Goal: Task Accomplishment & Management: Complete application form

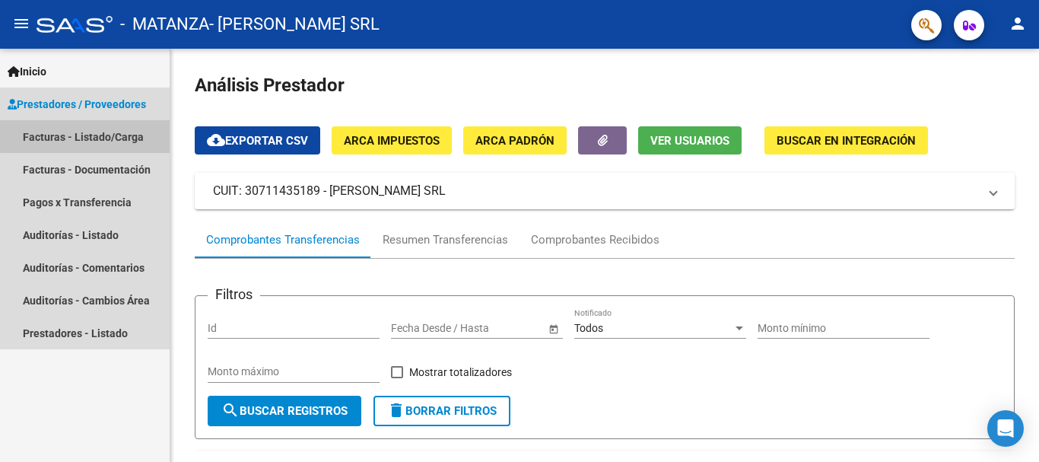
click at [86, 132] on link "Facturas - Listado/Carga" at bounding box center [85, 136] width 170 height 33
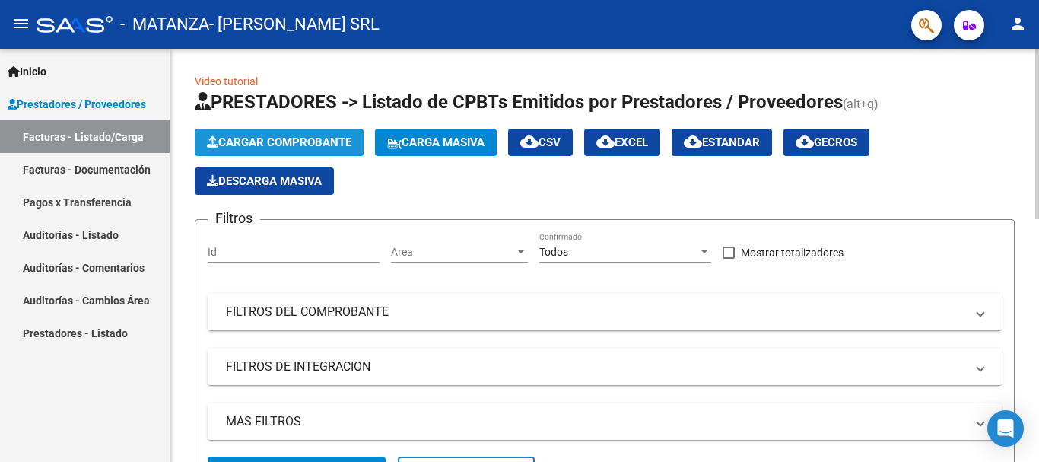
click at [226, 132] on button "Cargar Comprobante" at bounding box center [279, 142] width 169 height 27
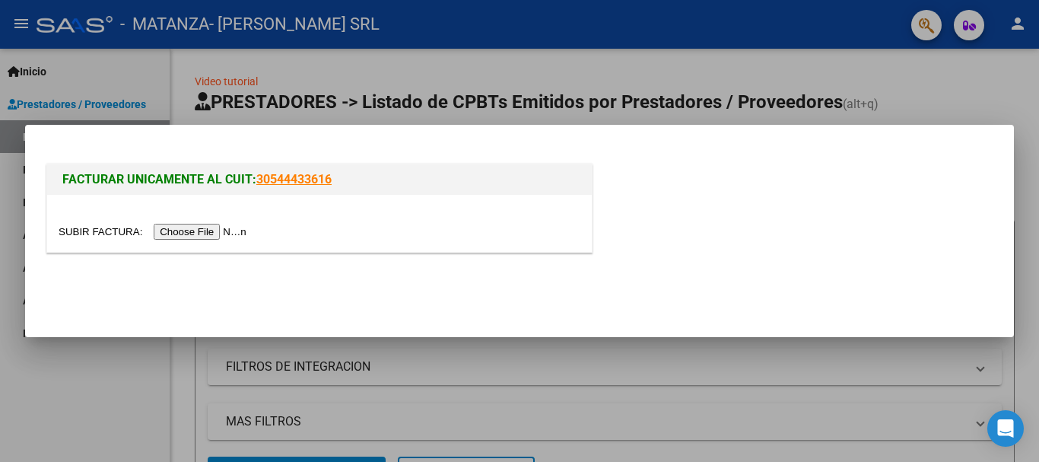
click at [191, 232] on input "file" at bounding box center [155, 232] width 192 height 16
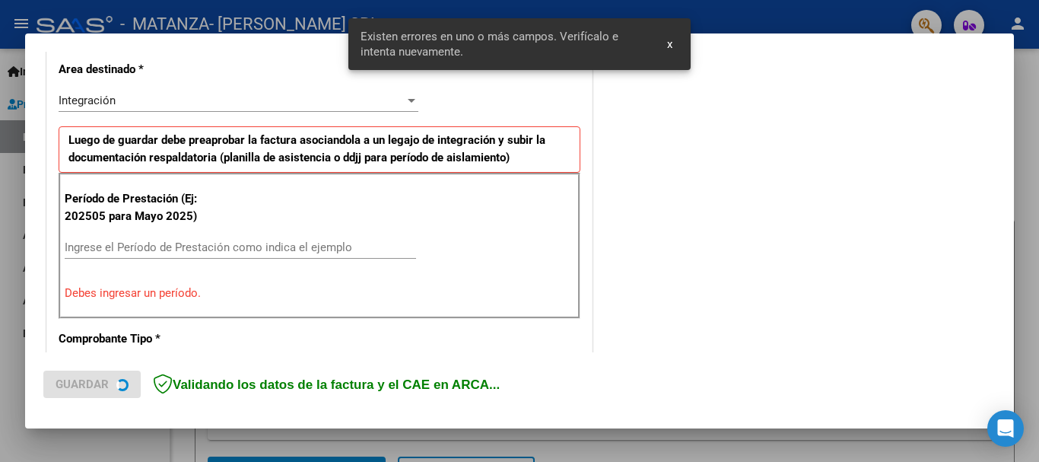
scroll to position [352, 0]
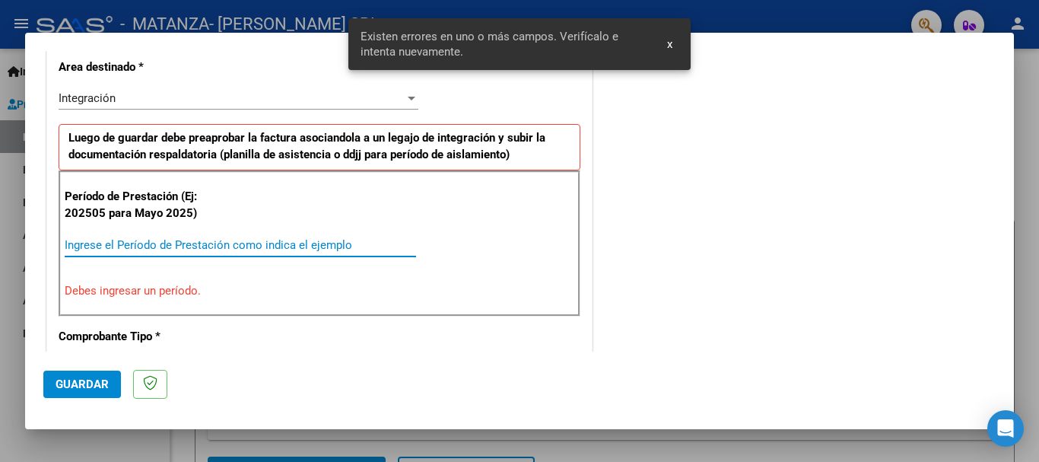
click at [217, 243] on input "Ingrese el Período de Prestación como indica el ejemplo" at bounding box center [241, 245] width 352 height 14
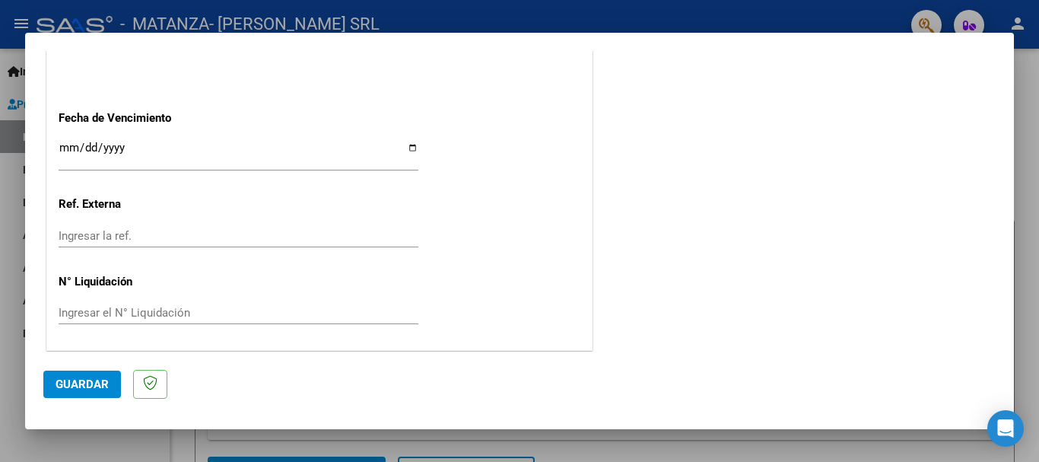
scroll to position [1039, 0]
type input "202509"
click at [407, 142] on input "Ingresar la fecha" at bounding box center [239, 151] width 360 height 24
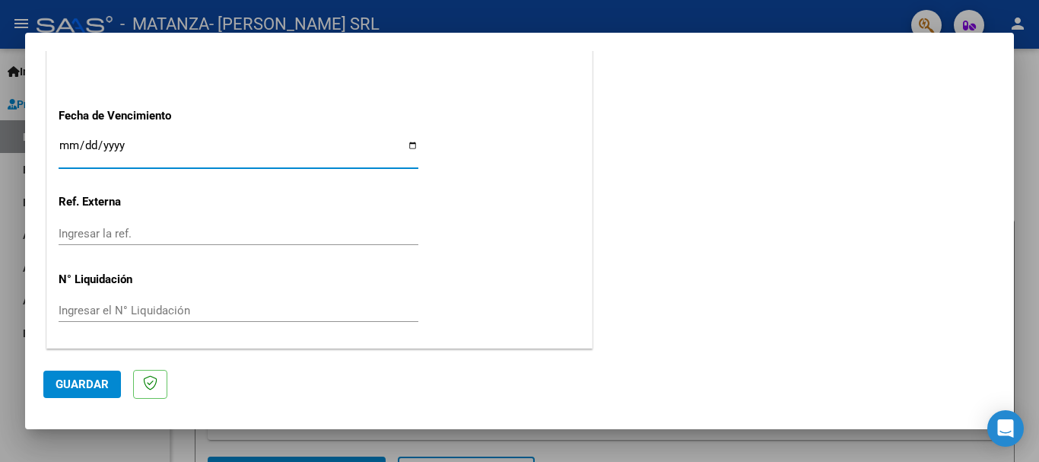
type input "[DATE]"
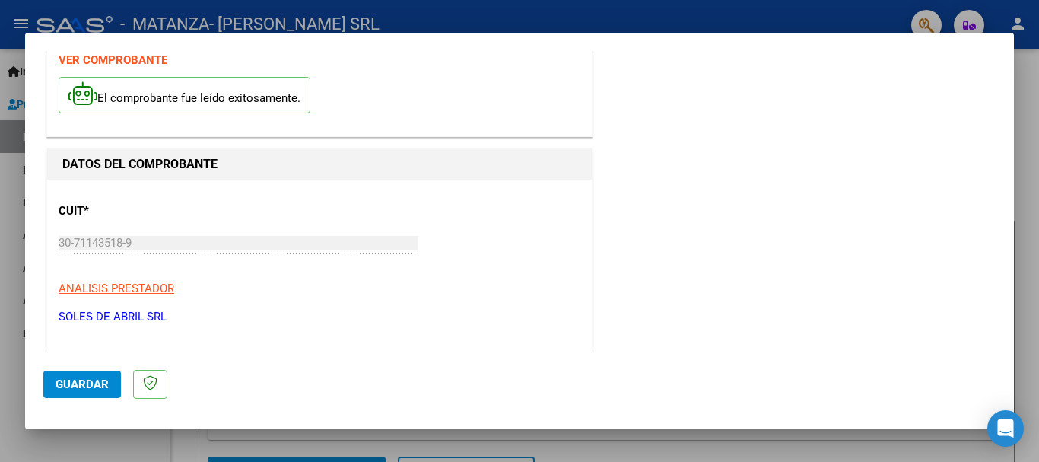
scroll to position [0, 0]
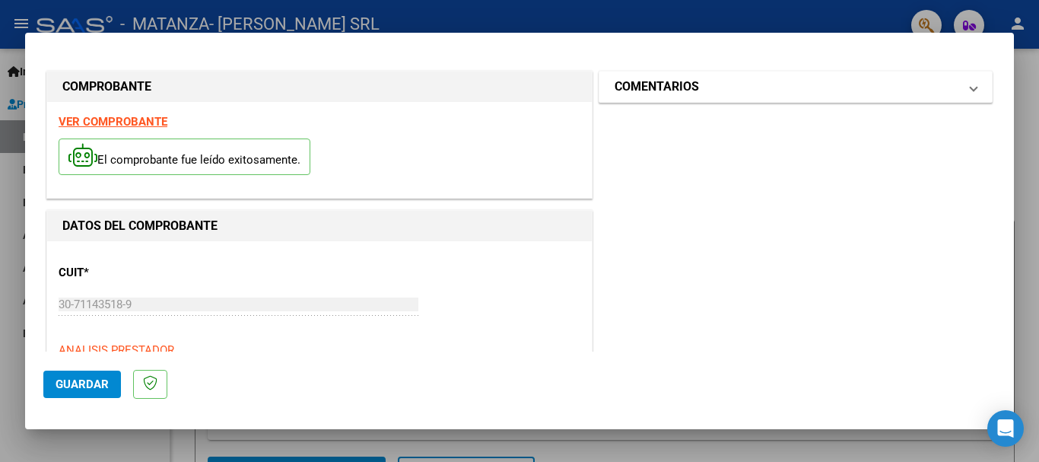
click at [688, 83] on h1 "COMENTARIOS" at bounding box center [657, 87] width 84 height 18
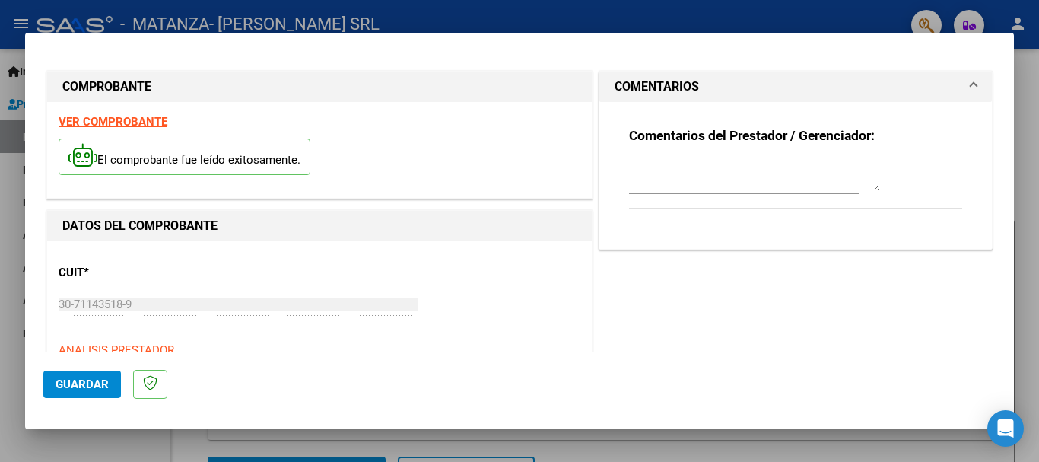
click at [682, 186] on textarea at bounding box center [754, 176] width 251 height 30
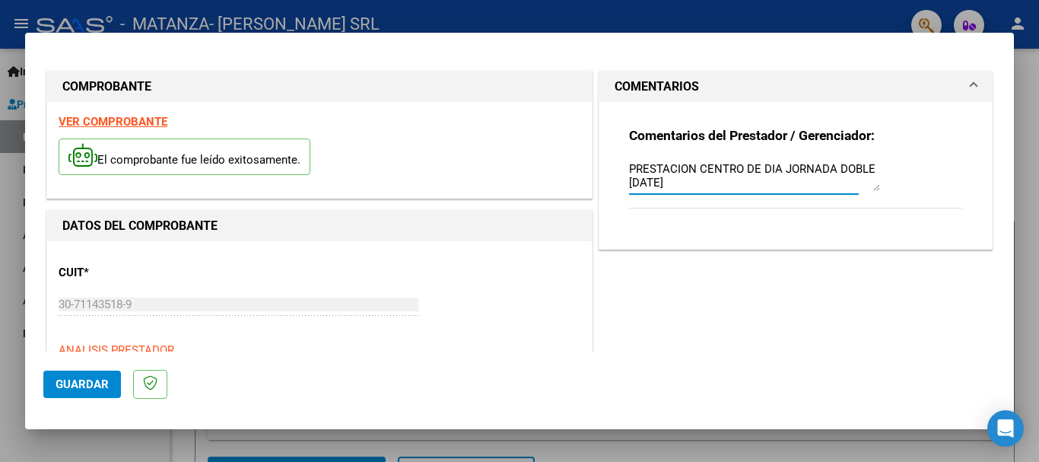
type textarea "PRESTACION CENTRO DE DIA JORNADA DOBLE [DATE]"
click at [66, 386] on span "Guardar" at bounding box center [82, 384] width 53 height 14
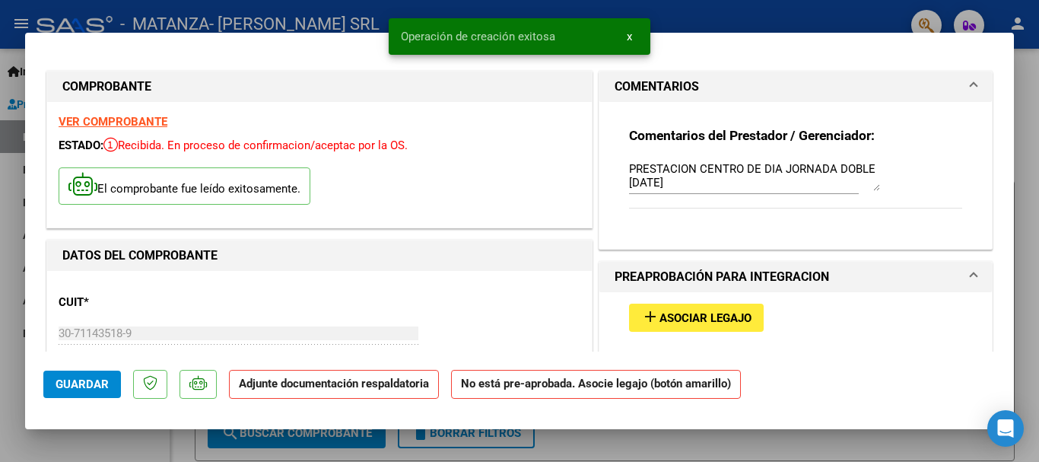
click at [695, 323] on span "Asociar Legajo" at bounding box center [706, 318] width 92 height 14
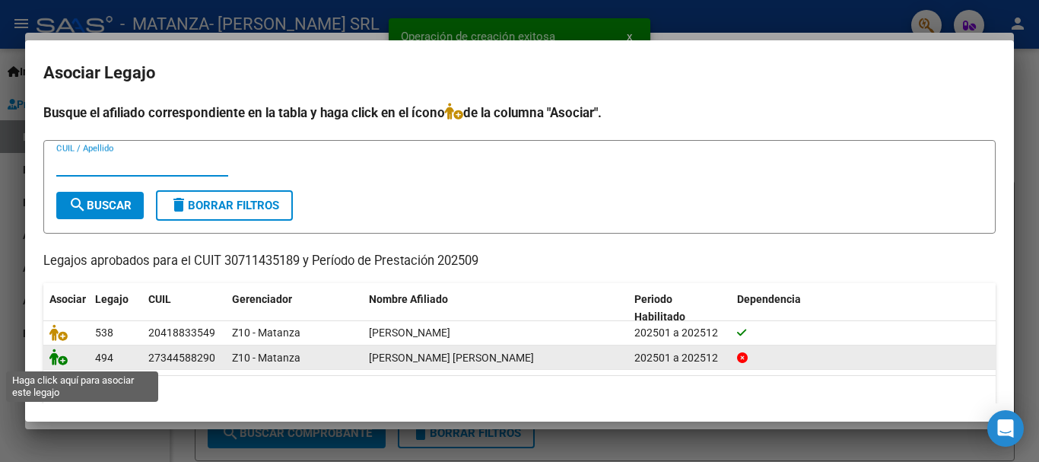
click at [57, 361] on icon at bounding box center [58, 356] width 18 height 17
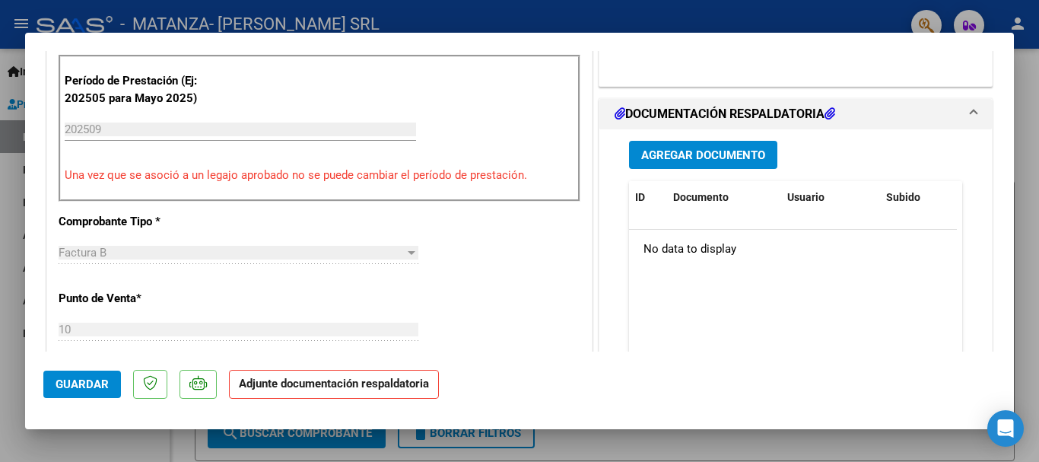
scroll to position [456, 0]
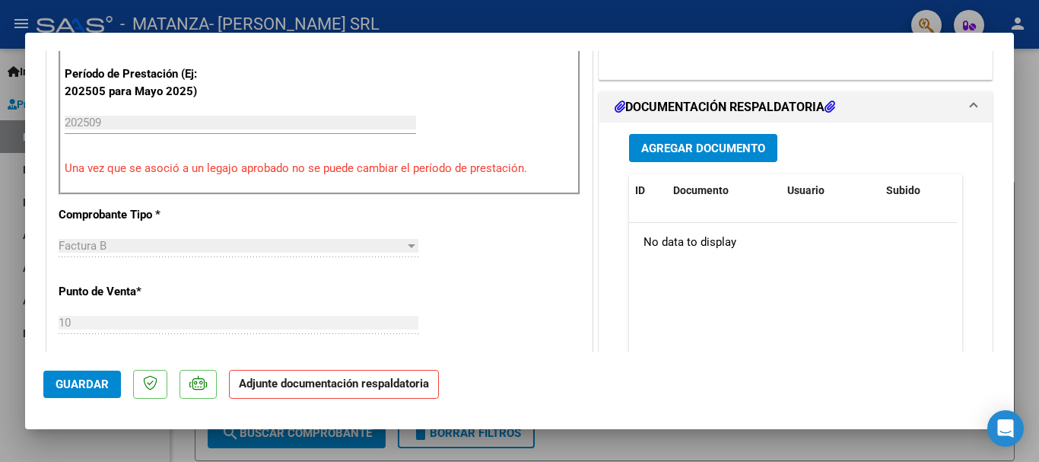
click at [659, 142] on span "Agregar Documento" at bounding box center [703, 149] width 124 height 14
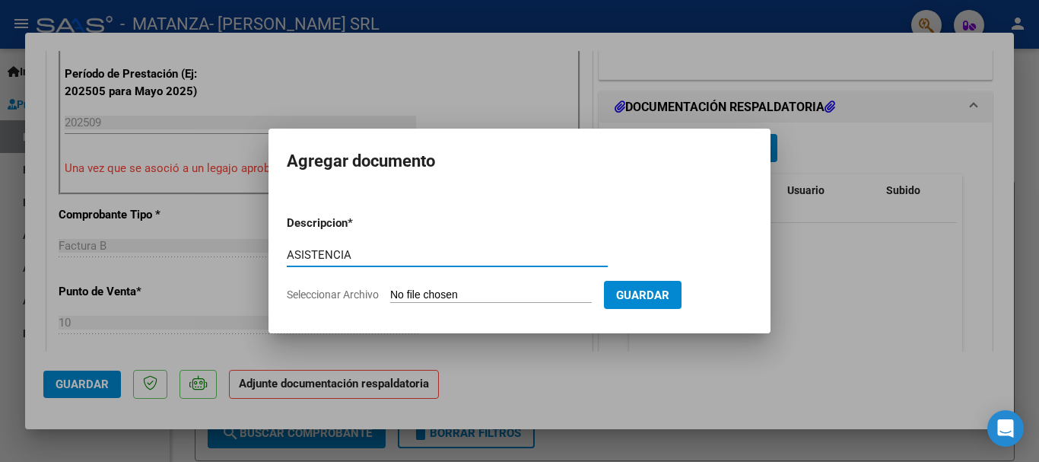
type input "ASISTENCIA"
click at [442, 292] on input "Seleccionar Archivo" at bounding box center [491, 295] width 202 height 14
type input "C:\fakepath\[PERSON_NAME] [DATE].pdf"
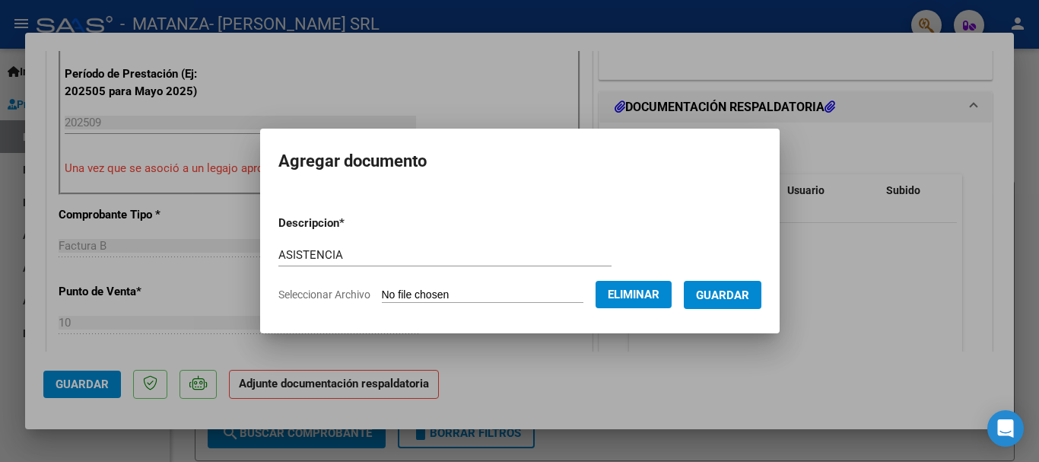
click at [740, 286] on button "Guardar" at bounding box center [723, 295] width 78 height 28
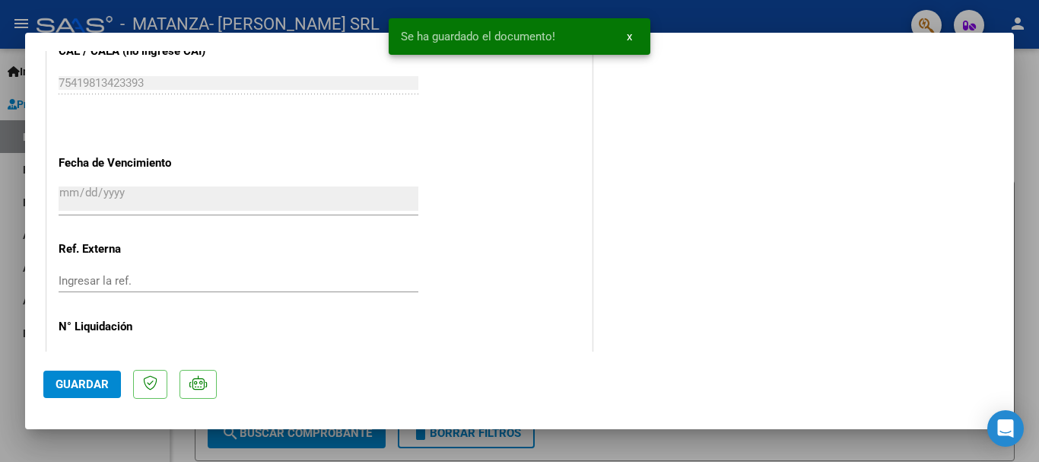
scroll to position [1061, 0]
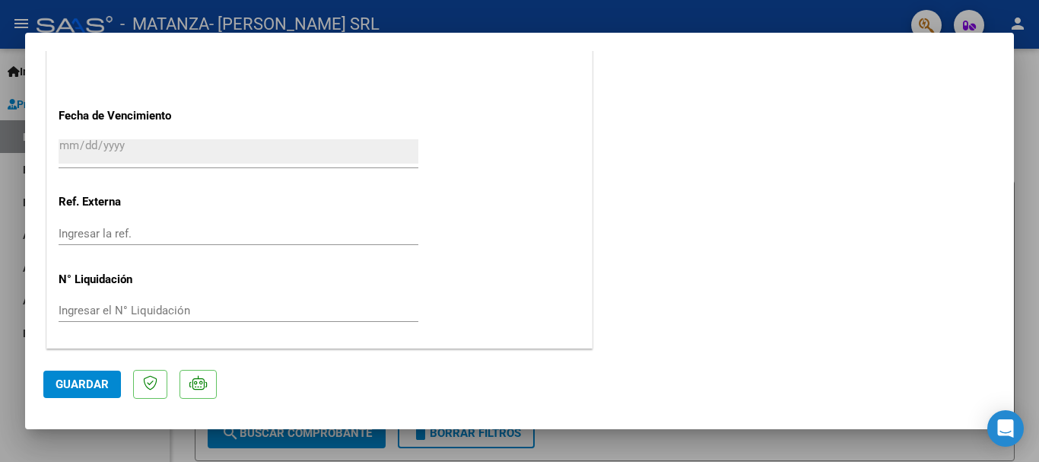
click at [73, 386] on span "Guardar" at bounding box center [82, 384] width 53 height 14
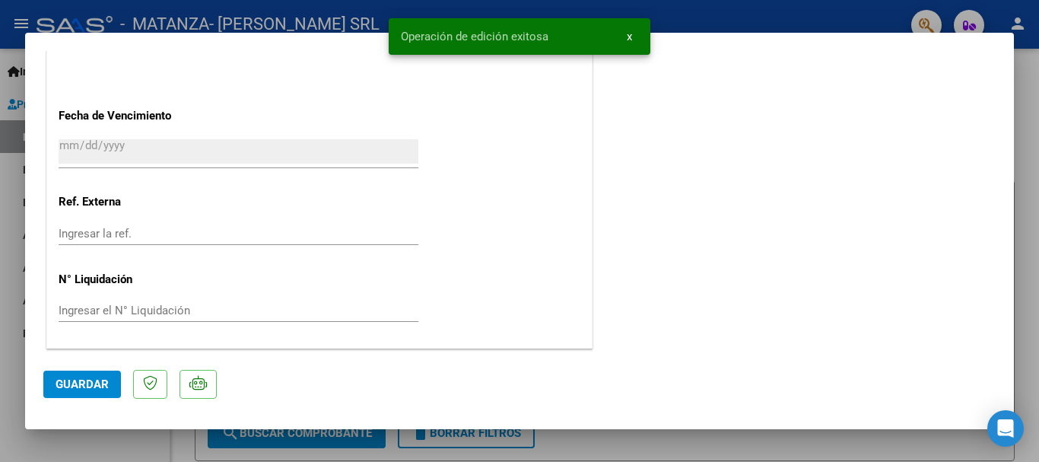
click at [777, 10] on div at bounding box center [519, 231] width 1039 height 462
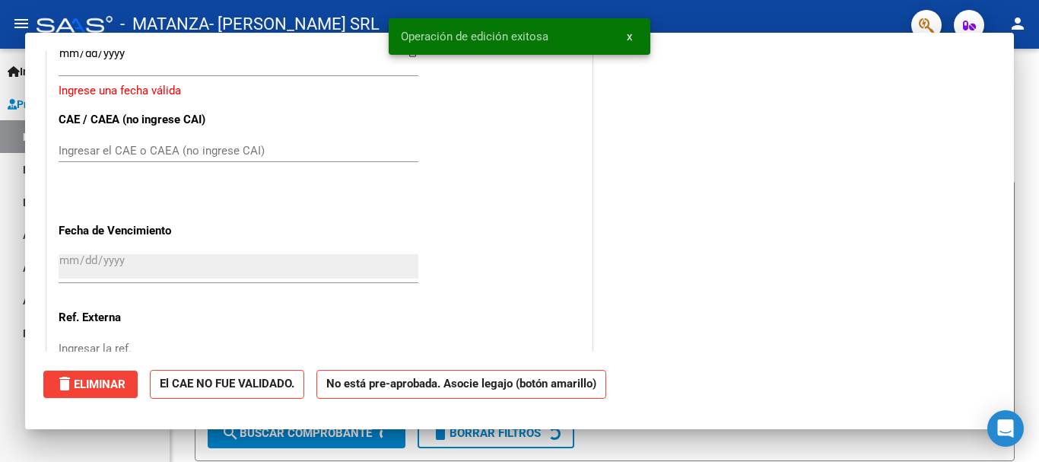
scroll to position [0, 0]
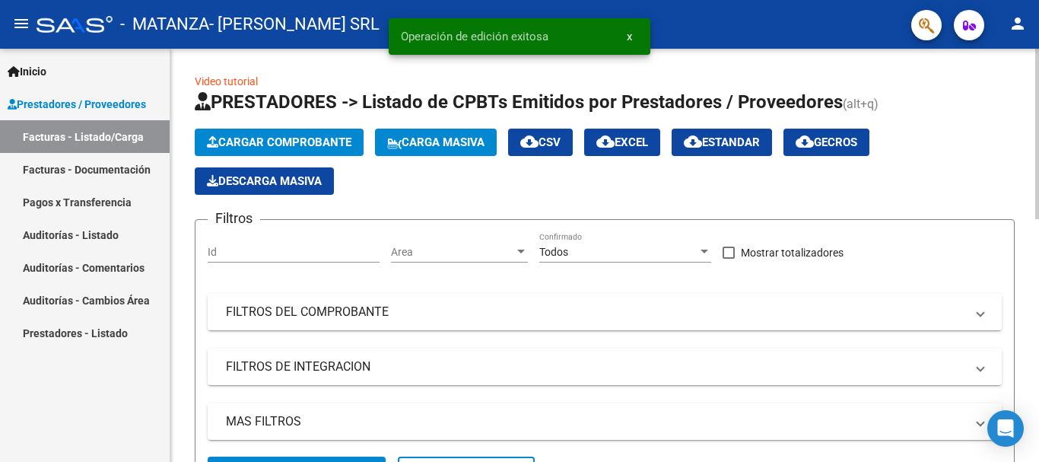
click at [224, 142] on span "Cargar Comprobante" at bounding box center [279, 142] width 145 height 14
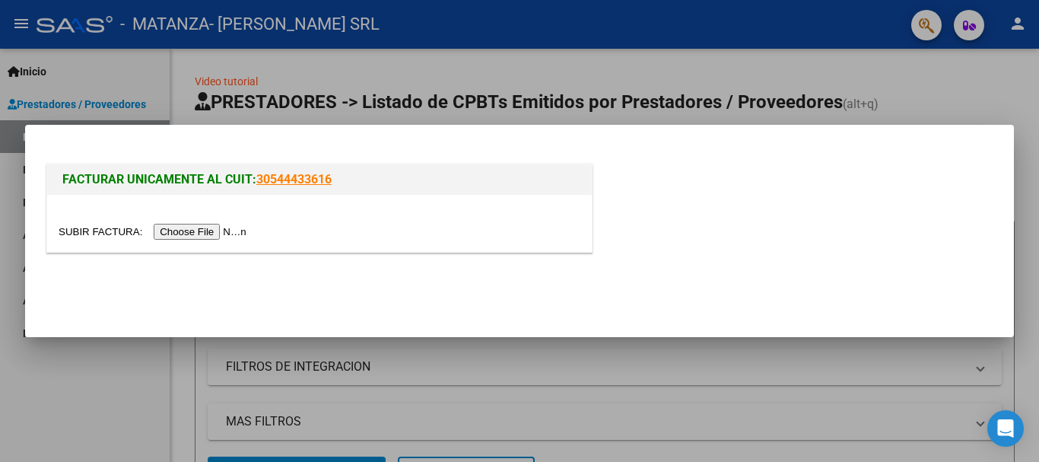
click at [218, 231] on input "file" at bounding box center [155, 232] width 192 height 16
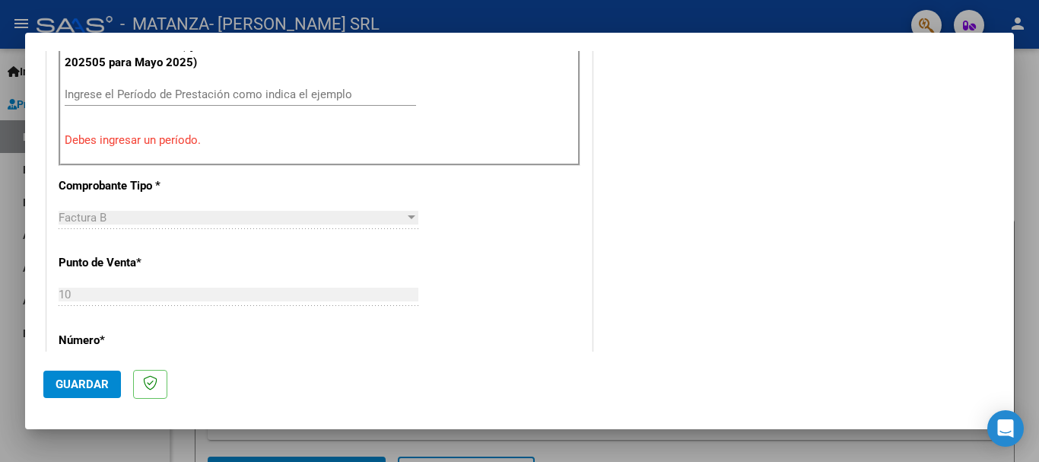
scroll to position [533, 0]
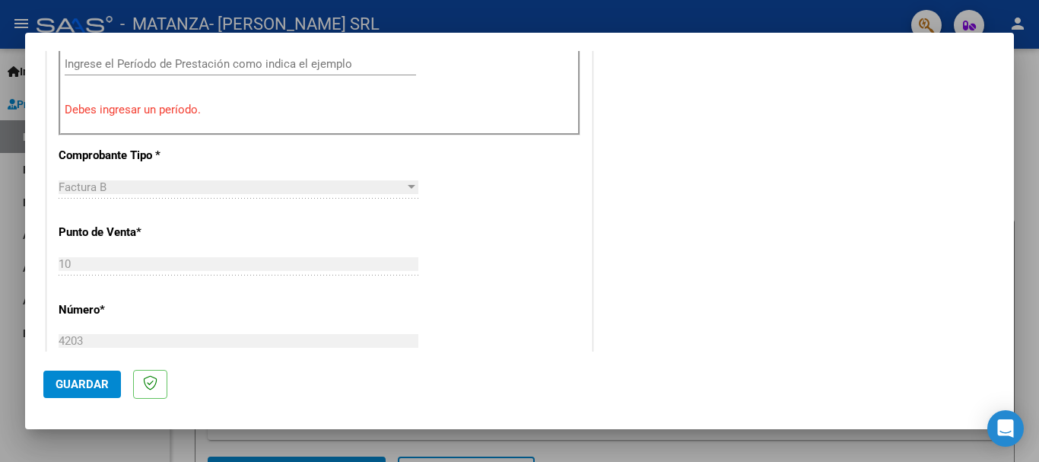
click at [306, 65] on input "Ingrese el Período de Prestación como indica el ejemplo" at bounding box center [241, 64] width 352 height 14
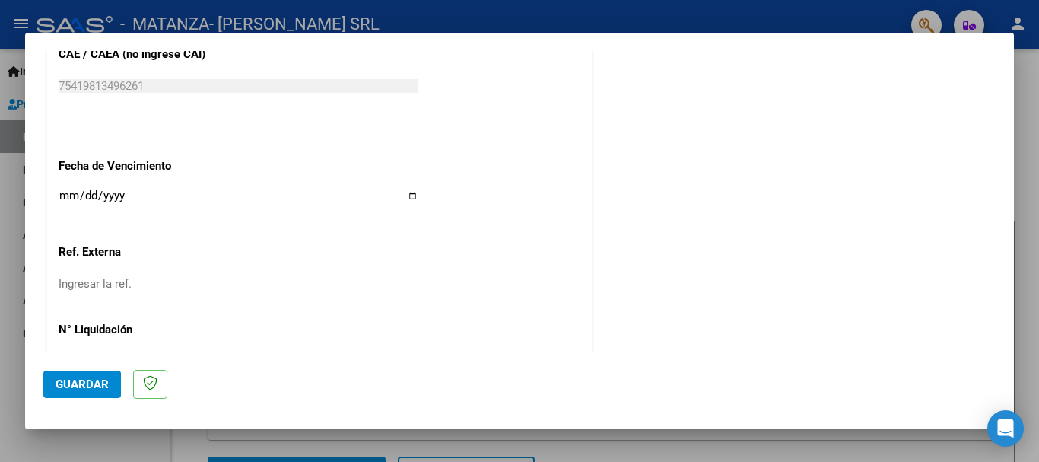
scroll to position [989, 0]
type input "202509"
click at [409, 197] on input "Ingresar la fecha" at bounding box center [239, 201] width 360 height 24
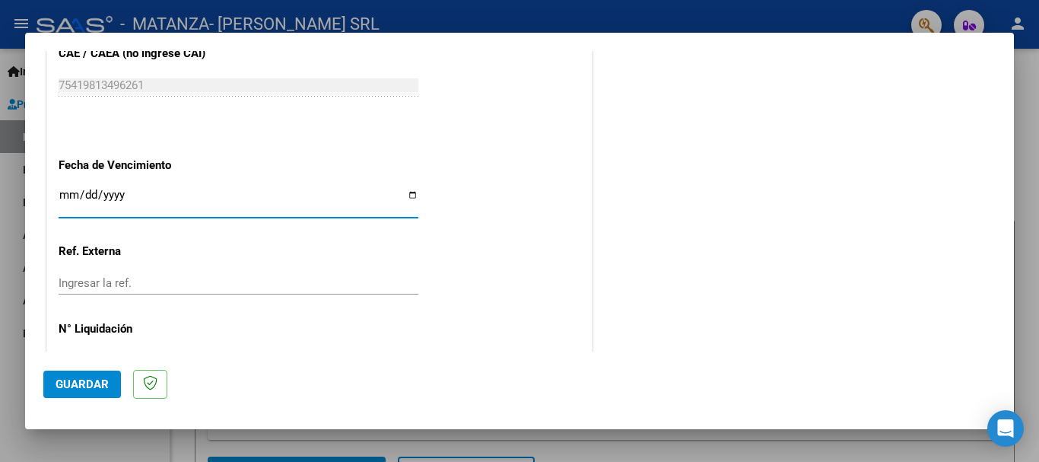
type input "[DATE]"
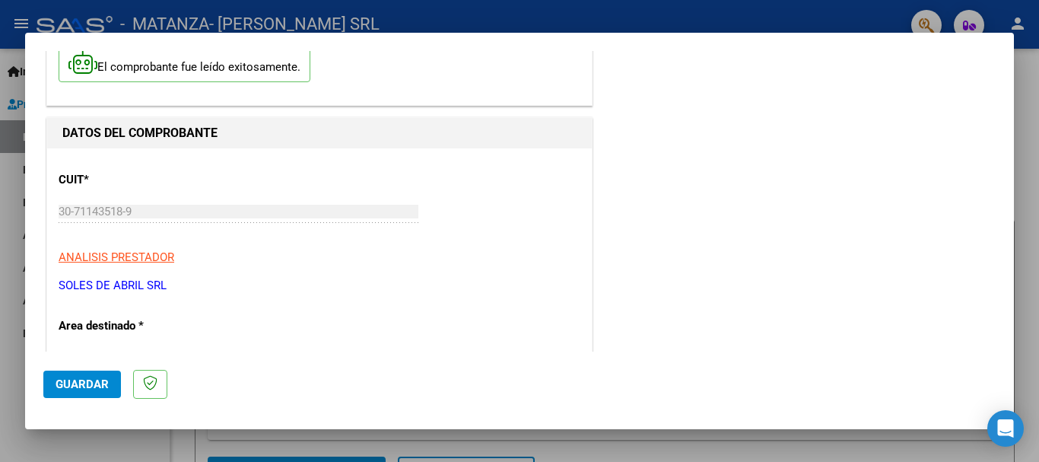
scroll to position [0, 0]
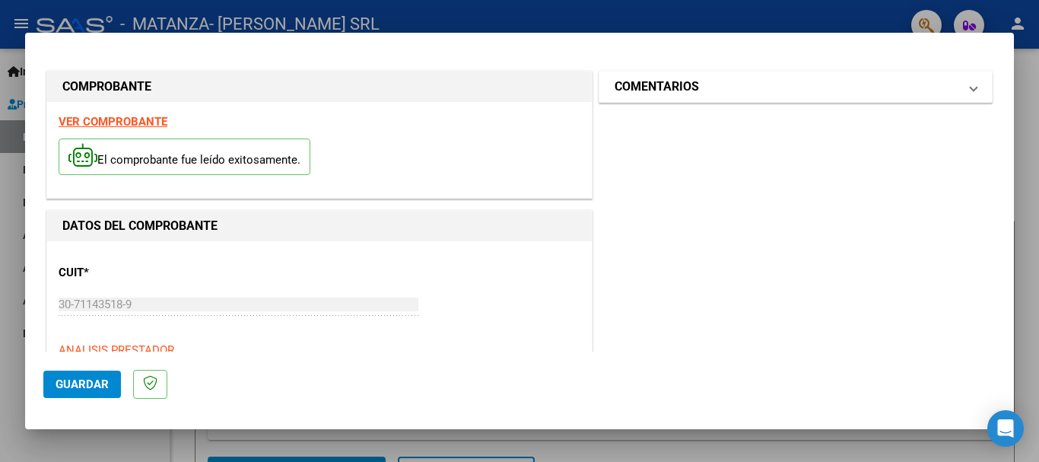
click at [645, 91] on h1 "COMENTARIOS" at bounding box center [657, 87] width 84 height 18
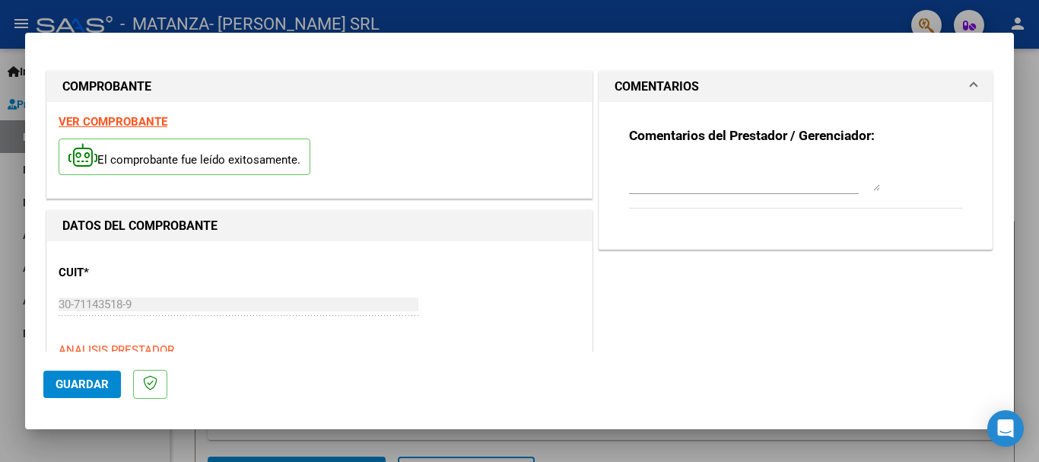
click at [631, 180] on textarea at bounding box center [754, 176] width 251 height 30
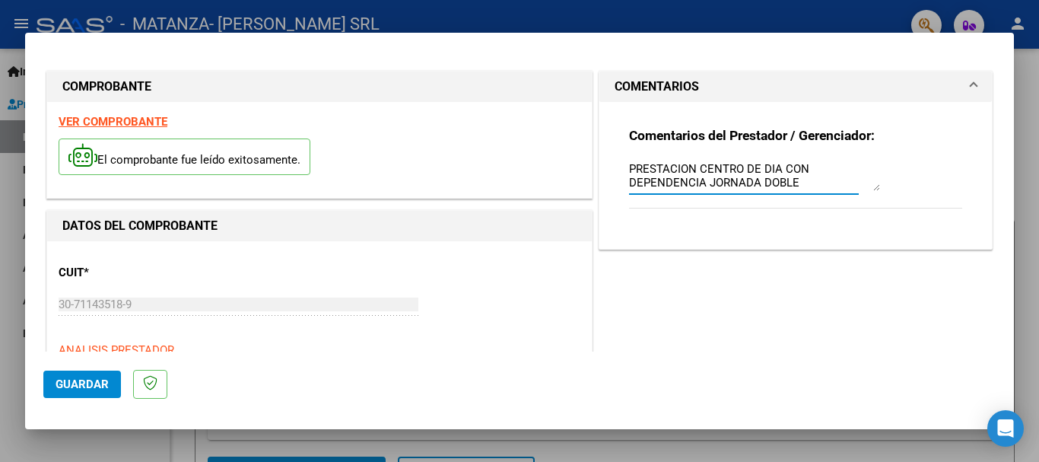
type textarea "PRESTACION CENTRO DE DIA CON DEPENDENCIA JORNADA DOBLE"
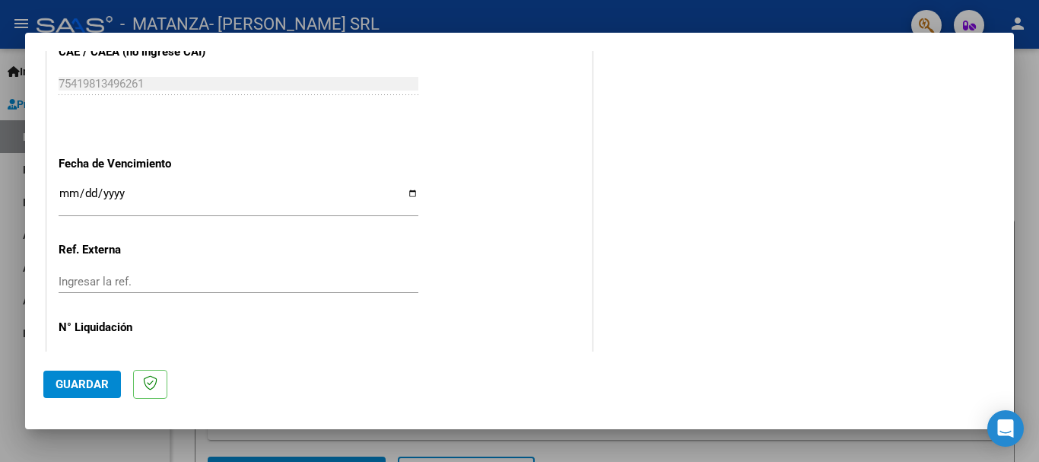
scroll to position [1039, 0]
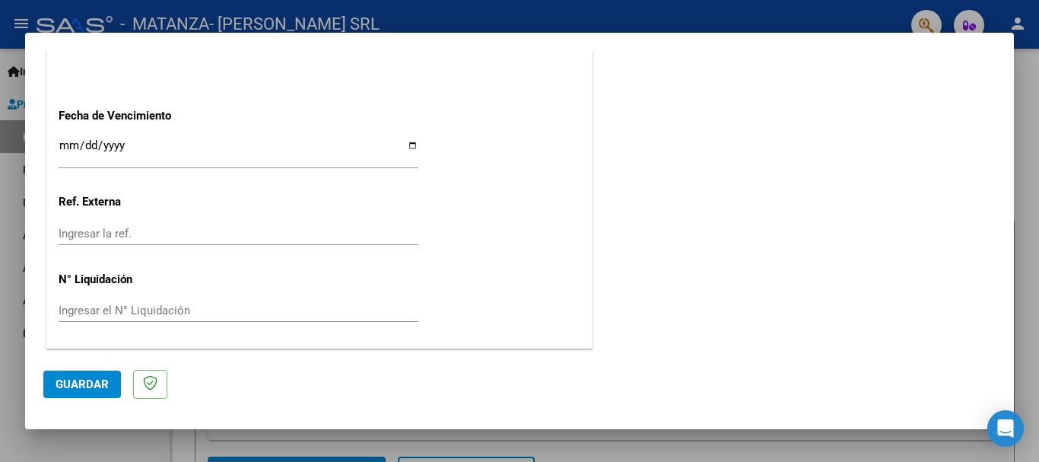
click at [56, 379] on span "Guardar" at bounding box center [82, 384] width 53 height 14
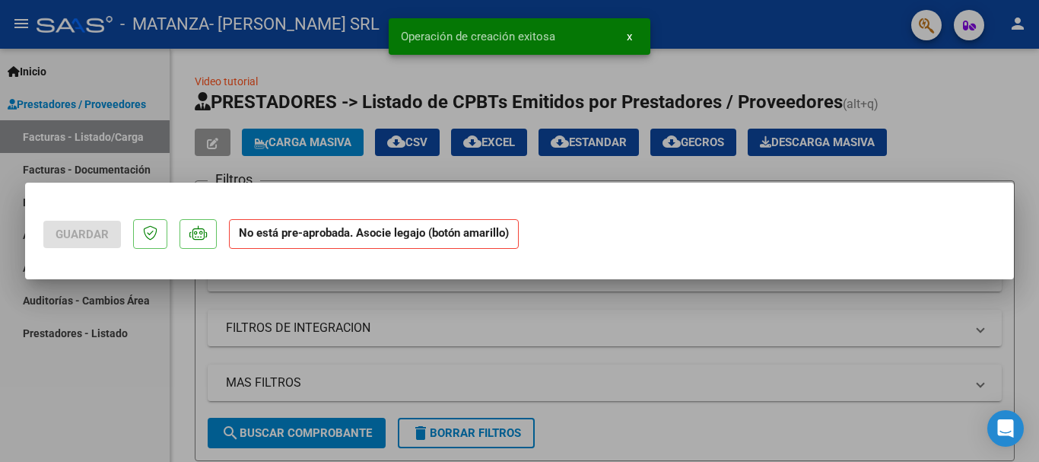
scroll to position [0, 0]
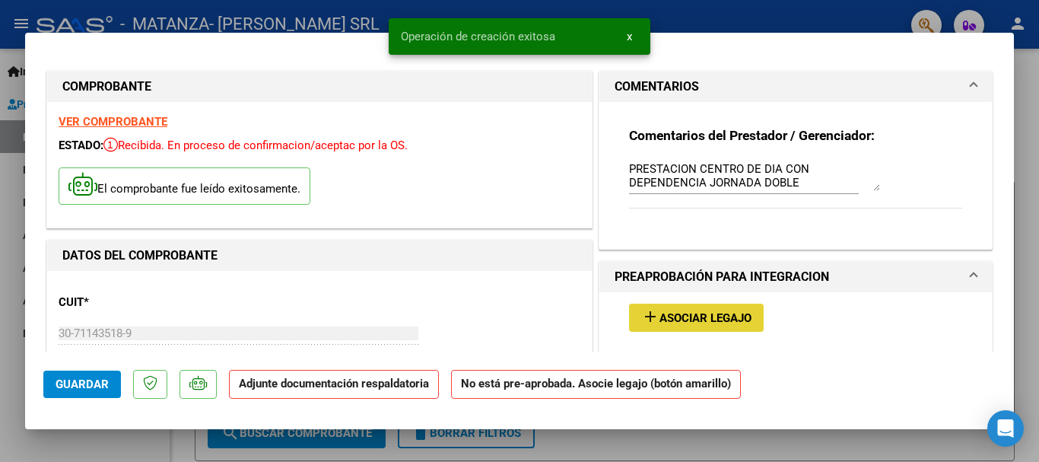
click at [678, 316] on span "Asociar Legajo" at bounding box center [706, 318] width 92 height 14
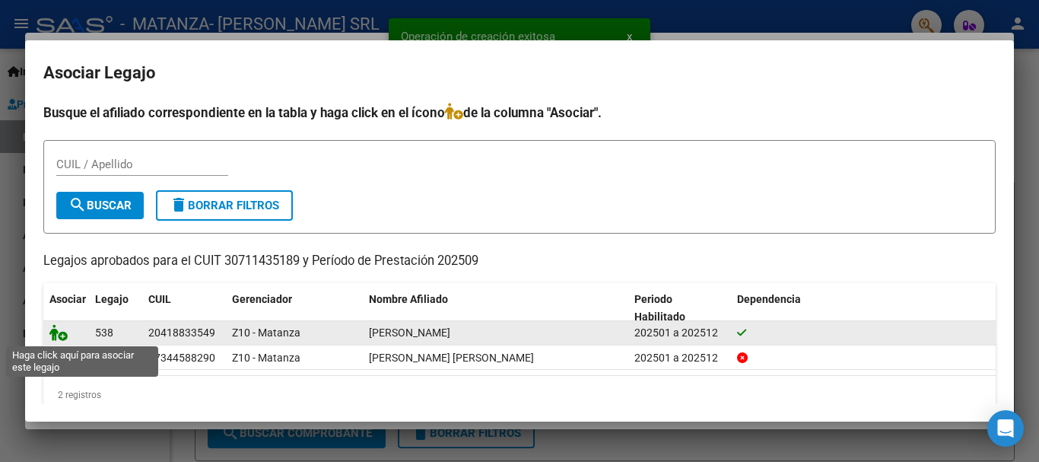
click at [57, 330] on icon at bounding box center [58, 332] width 18 height 17
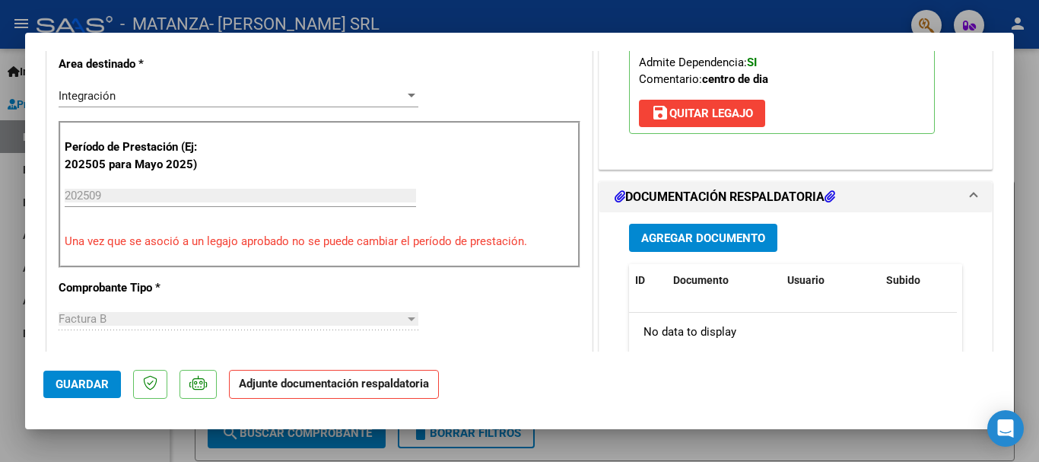
scroll to position [456, 0]
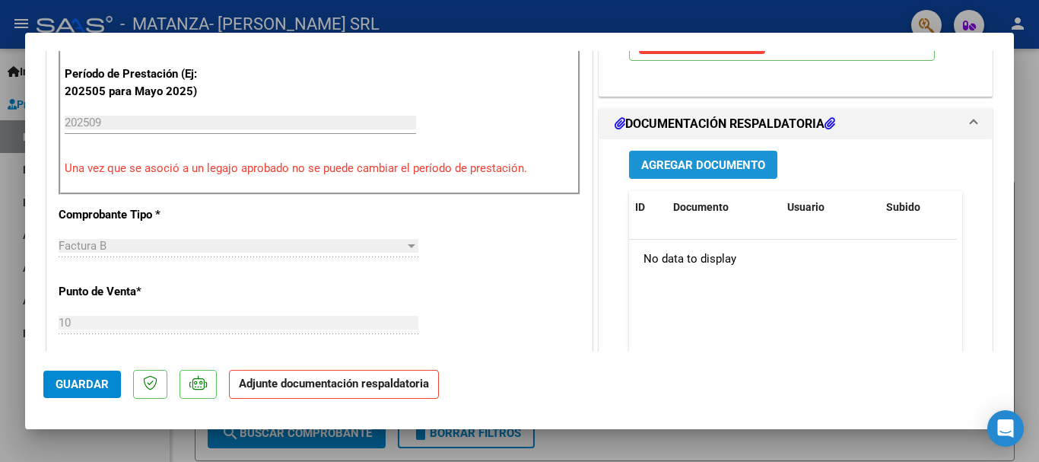
click at [692, 164] on span "Agregar Documento" at bounding box center [703, 165] width 124 height 14
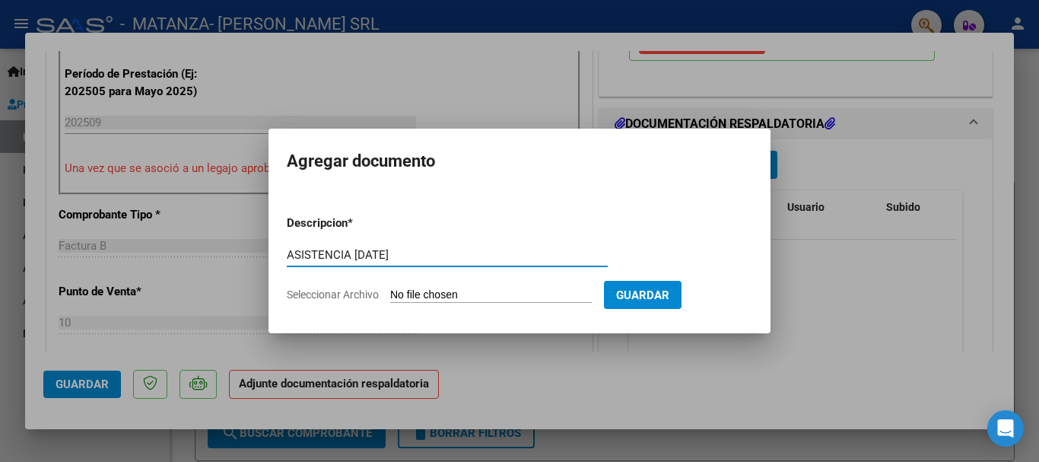
type input "ASISTENCIA [DATE]"
click at [490, 295] on input "Seleccionar Archivo" at bounding box center [491, 295] width 202 height 14
type input "C:\fakepath\[PERSON_NAME] [DATE].pdf"
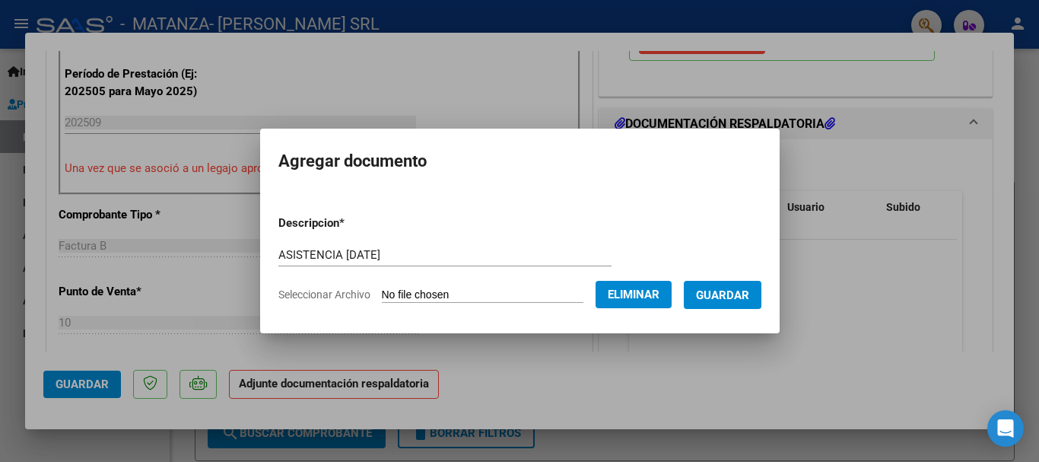
click at [723, 293] on span "Guardar" at bounding box center [722, 295] width 53 height 14
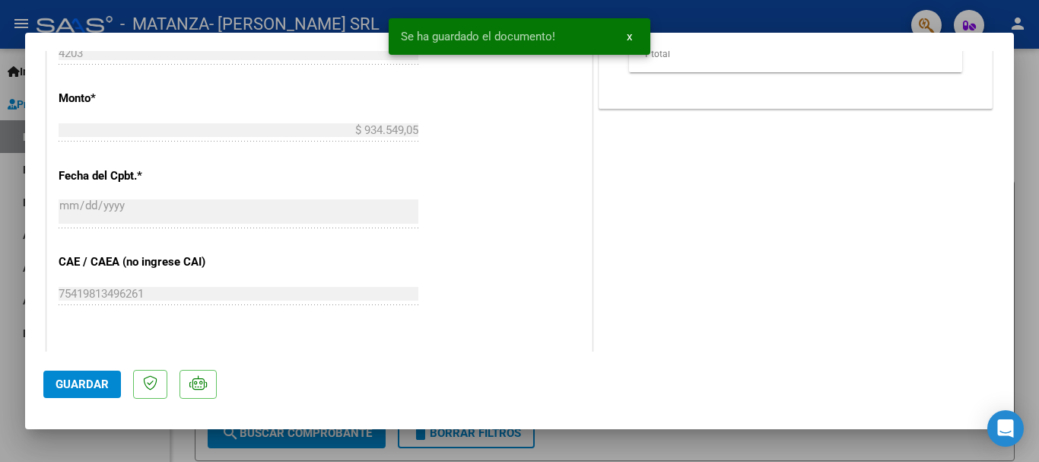
scroll to position [837, 0]
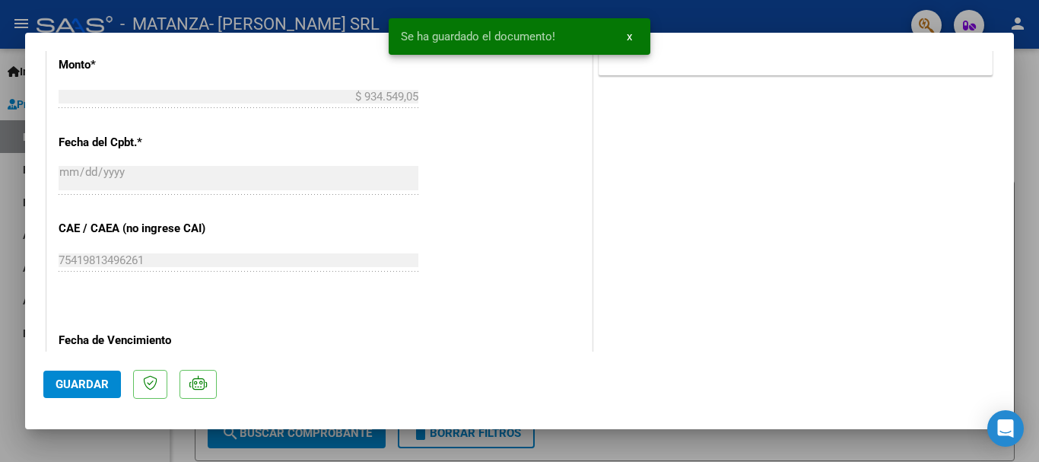
click at [72, 384] on span "Guardar" at bounding box center [82, 384] width 53 height 14
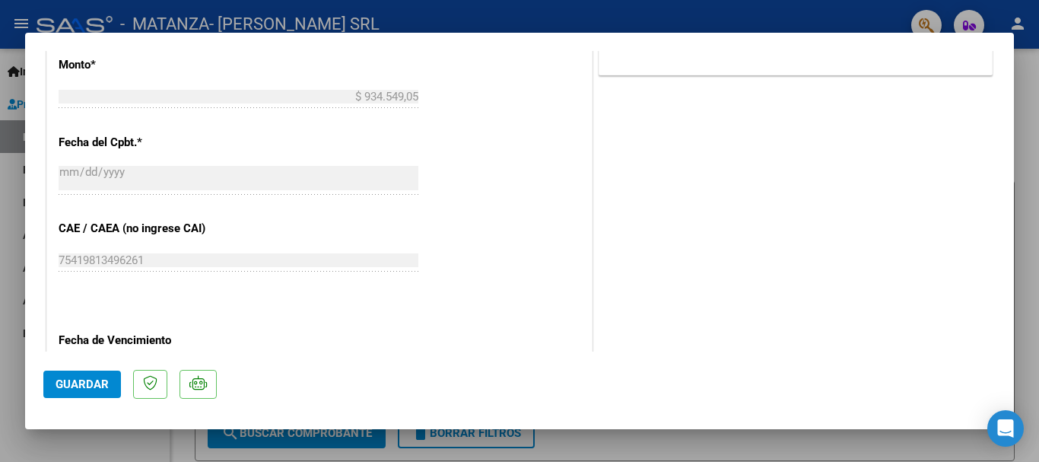
click at [380, 17] on div at bounding box center [519, 231] width 1039 height 462
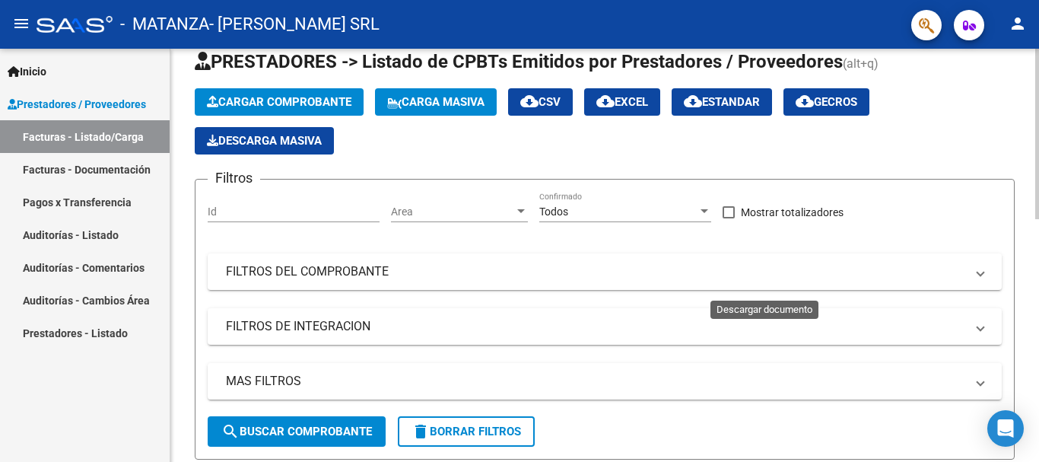
scroll to position [0, 0]
